Goal: Task Accomplishment & Management: Manage account settings

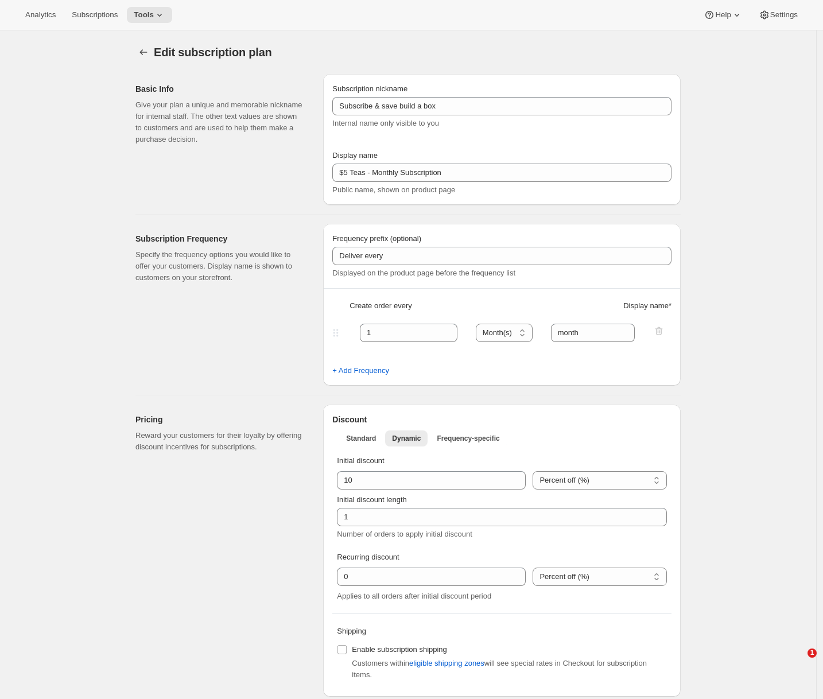
select select "MONTH"
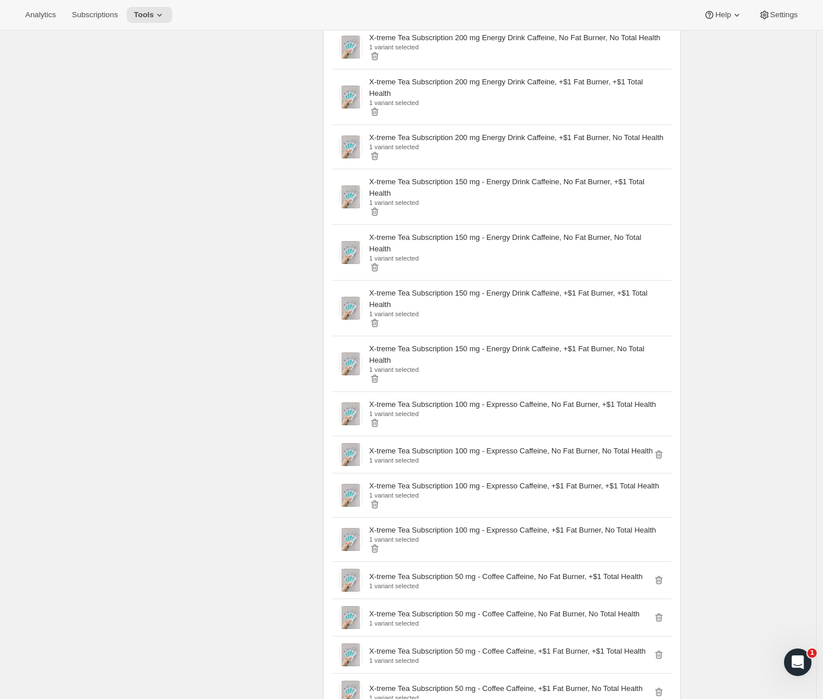
scroll to position [2755, 0]
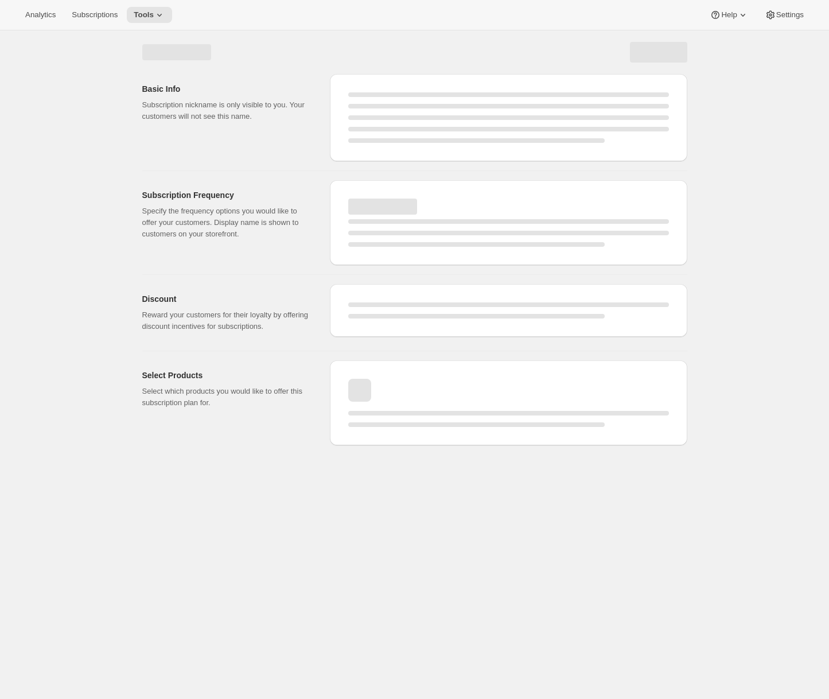
select select "WEEK"
select select "MONTH"
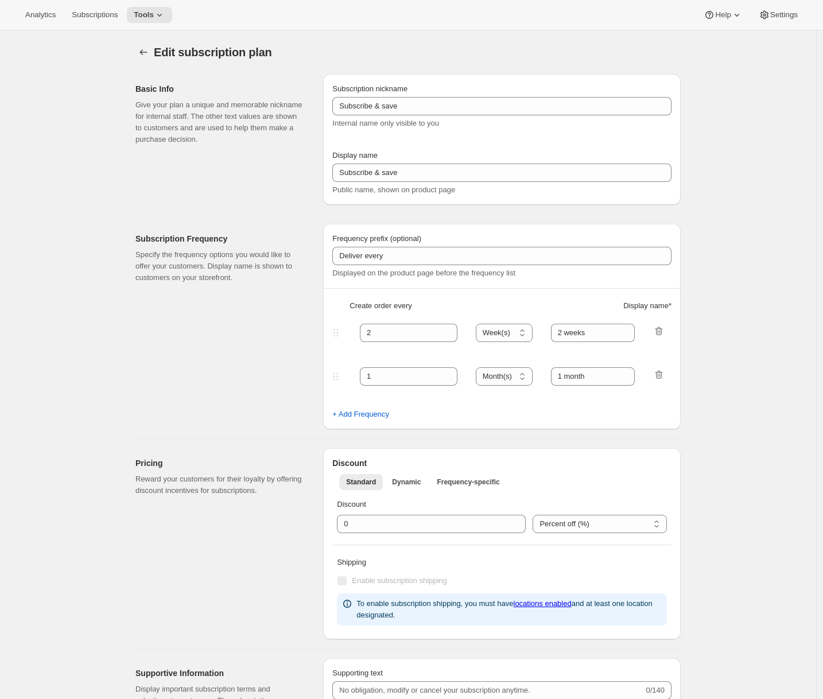
type input "Subscribe & save build a box"
type input "$5 Teas - Monthly Subscription"
type input "1"
select select "MONTH"
type input "month"
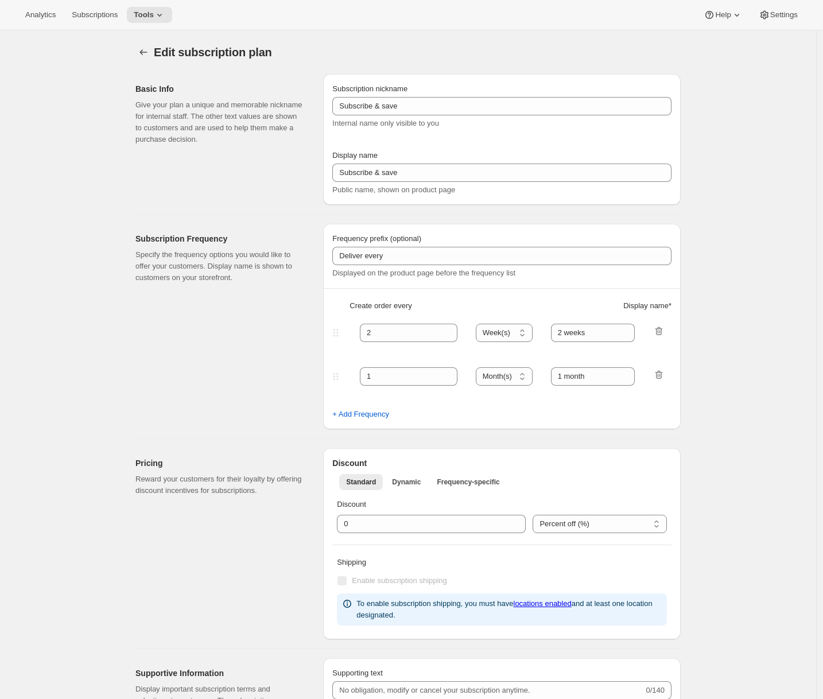
type input "0.0"
select select "FIXED_AMOUNT"
type input "No obligation, cancel at any time. If subscribed for five months, get a $25 cre…"
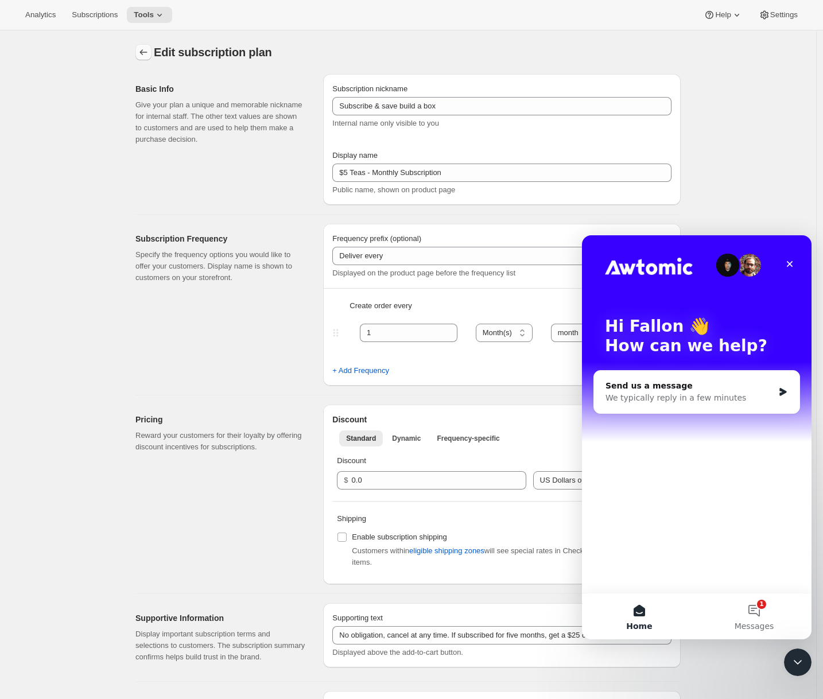
click at [146, 56] on icon "Subscription plans" at bounding box center [143, 51] width 11 height 11
